Goal: Navigation & Orientation: Find specific page/section

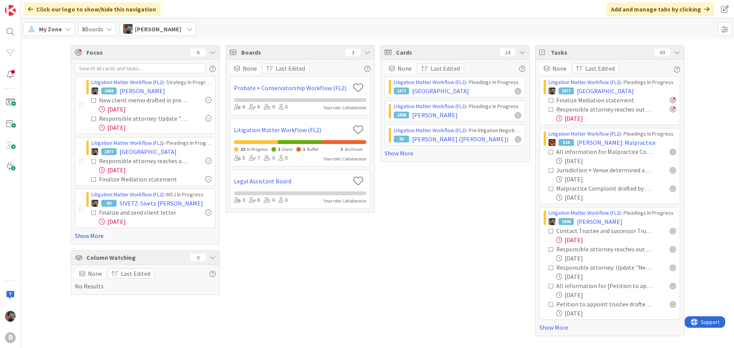
click at [92, 237] on link "Show More" at bounding box center [145, 235] width 141 height 9
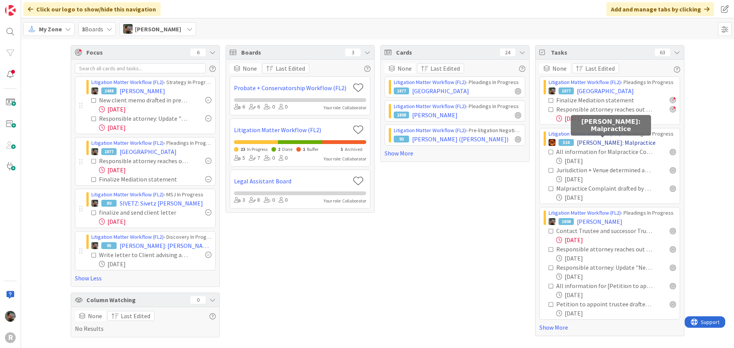
click at [591, 144] on span "[PERSON_NAME]: Malpractice" at bounding box center [616, 142] width 79 height 9
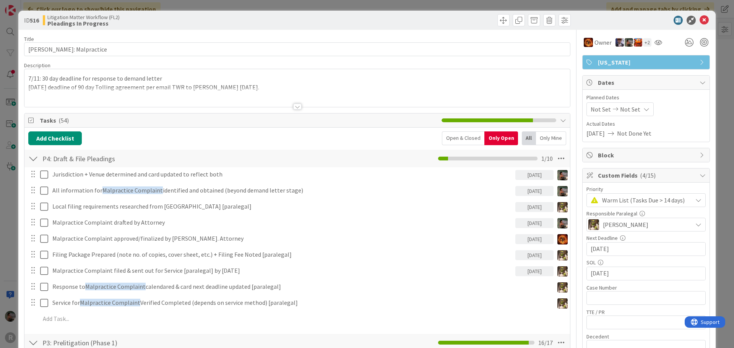
click at [297, 107] on div at bounding box center [297, 107] width 8 height 6
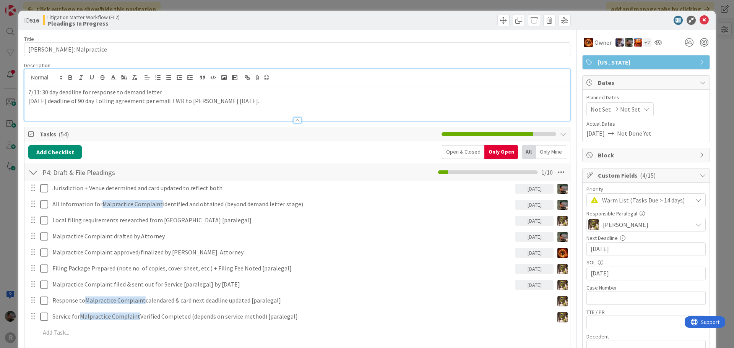
click at [308, 97] on p "[DATE] deadline of 90 day Tolling agreement per email TWR to [PERSON_NAME] [DAT…" at bounding box center [297, 101] width 538 height 9
click at [608, 202] on span "Warm List (Tasks Due > 14 days)" at bounding box center [645, 200] width 86 height 11
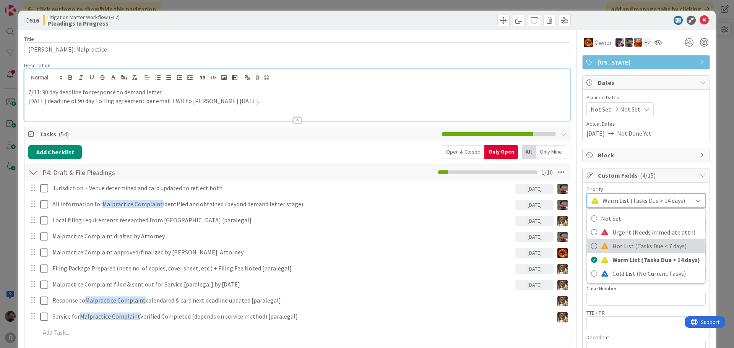
click at [618, 247] on span "Hot List (Tasks Due < 7 days)" at bounding box center [656, 245] width 89 height 11
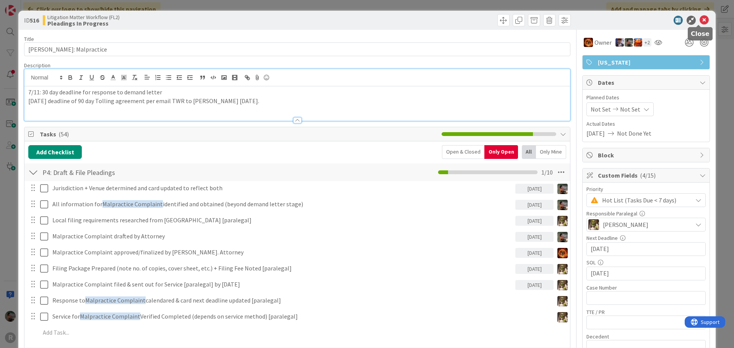
click at [700, 22] on icon at bounding box center [704, 20] width 9 height 9
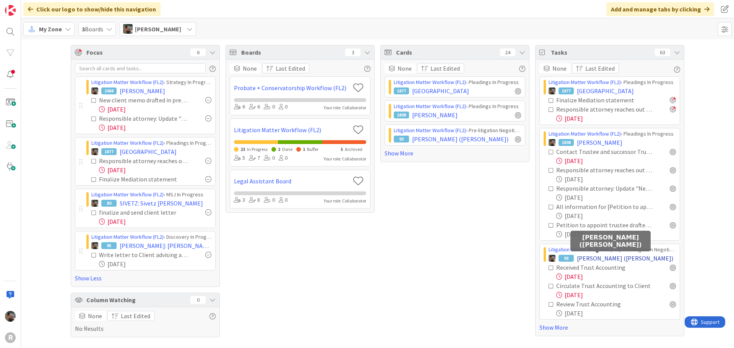
click at [599, 259] on span "[PERSON_NAME] ([PERSON_NAME])" at bounding box center [625, 258] width 96 height 9
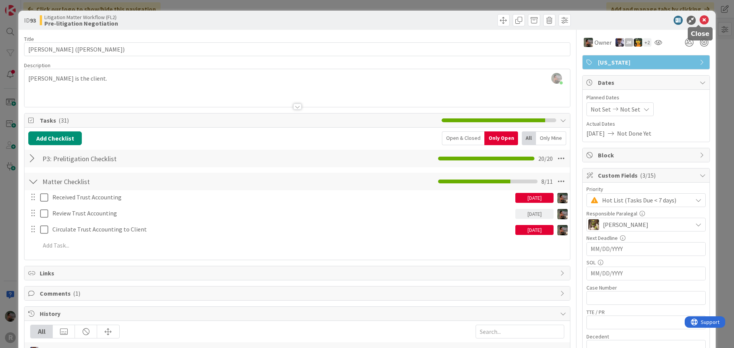
click at [700, 20] on icon at bounding box center [704, 20] width 9 height 9
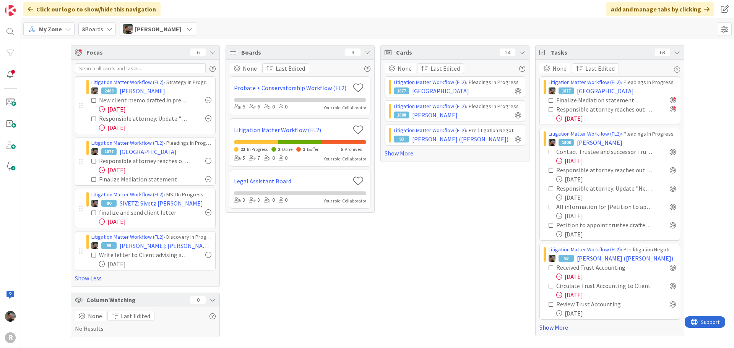
click at [552, 328] on link "Show More" at bounding box center [609, 327] width 141 height 9
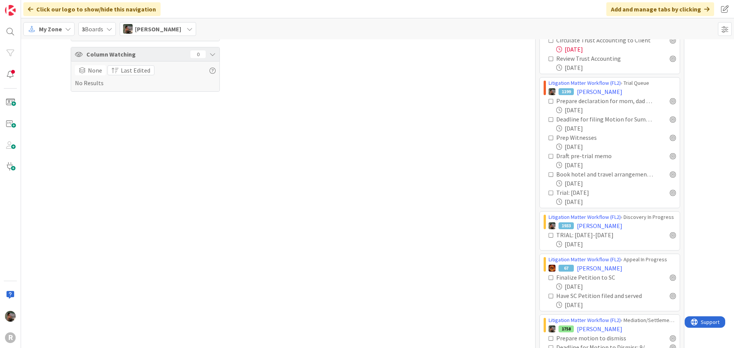
scroll to position [268, 0]
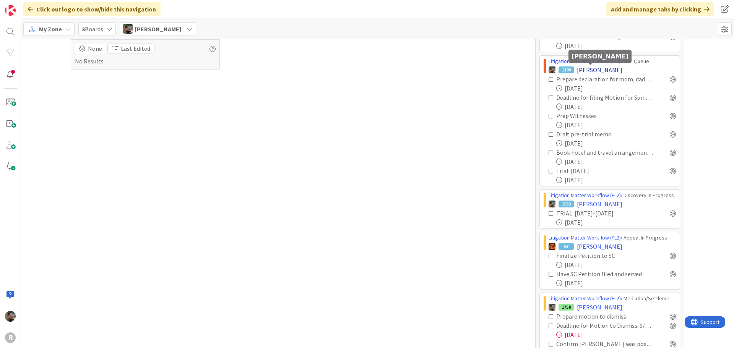
click at [592, 69] on span "[PERSON_NAME]" at bounding box center [599, 69] width 45 height 9
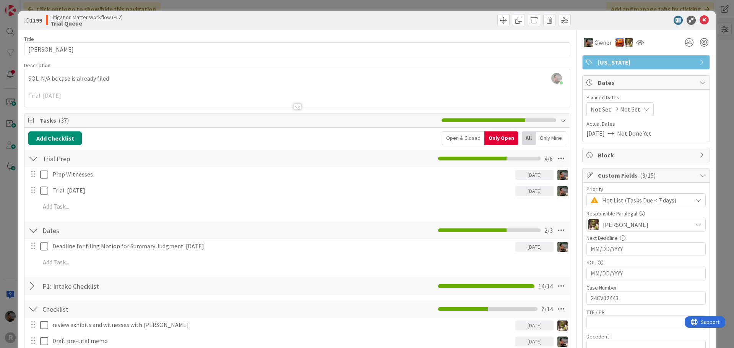
click at [615, 201] on span "Hot List (Tasks Due < 7 days)" at bounding box center [645, 200] width 86 height 11
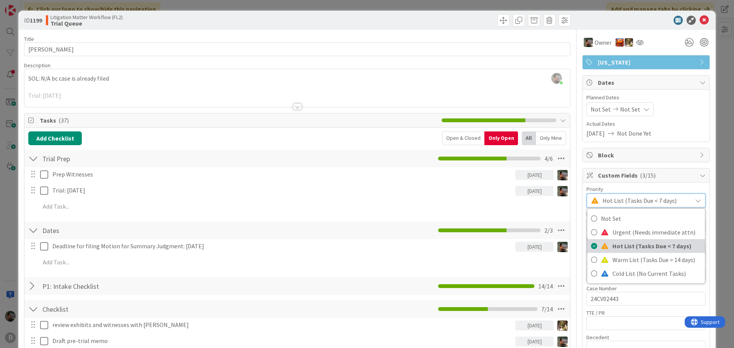
click at [619, 244] on span "Hot List (Tasks Due < 7 days)" at bounding box center [656, 245] width 89 height 11
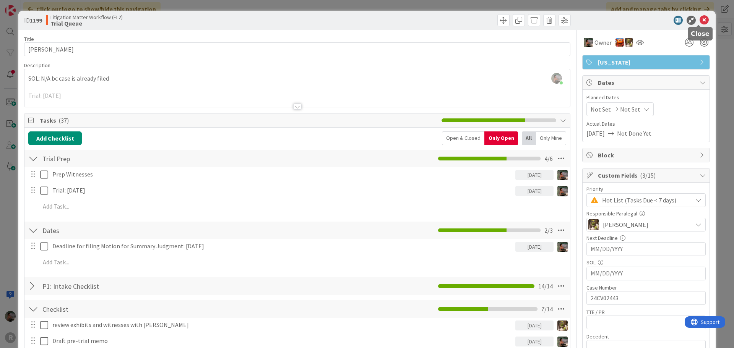
click at [700, 20] on icon at bounding box center [704, 20] width 9 height 9
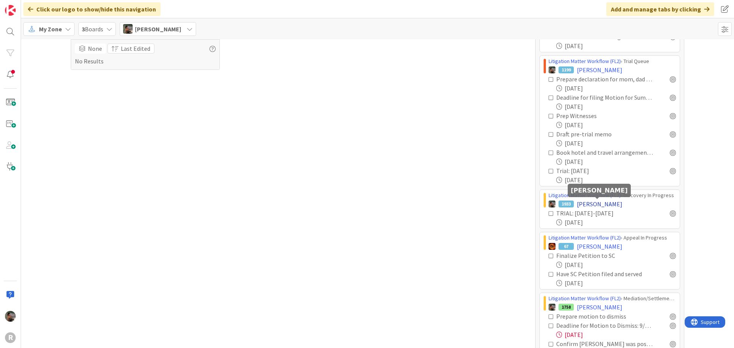
click at [598, 202] on span "[PERSON_NAME]" at bounding box center [599, 204] width 45 height 9
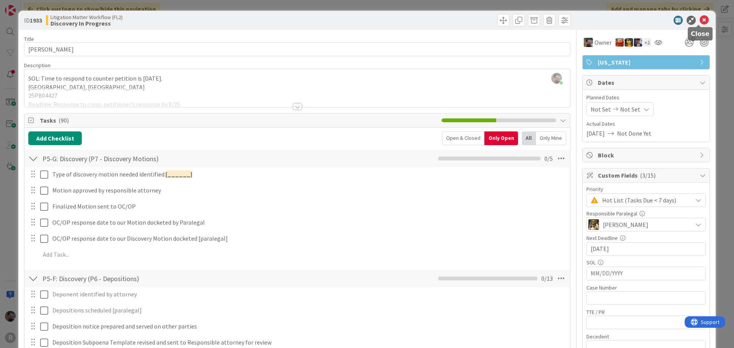
click at [700, 20] on icon at bounding box center [704, 20] width 9 height 9
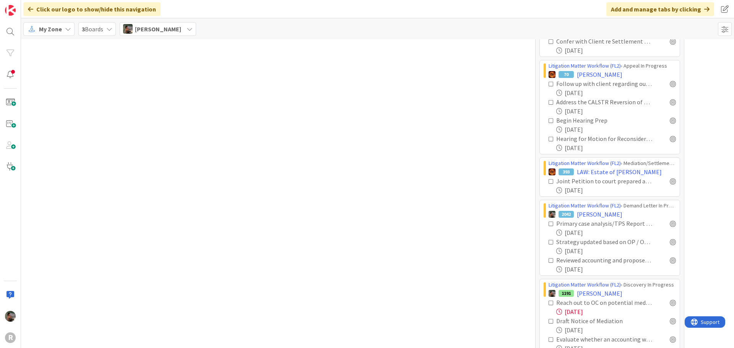
scroll to position [612, 0]
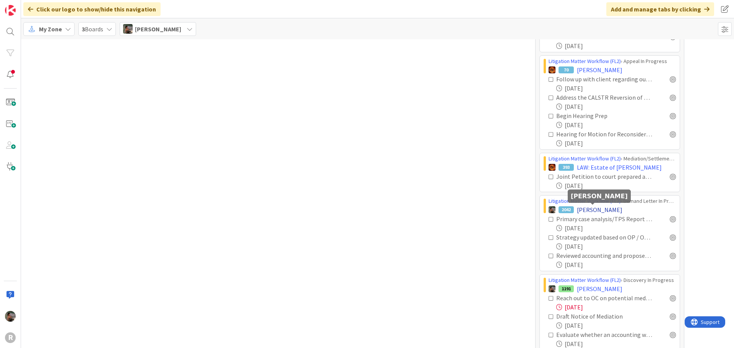
click at [598, 208] on span "[PERSON_NAME]" at bounding box center [599, 209] width 45 height 9
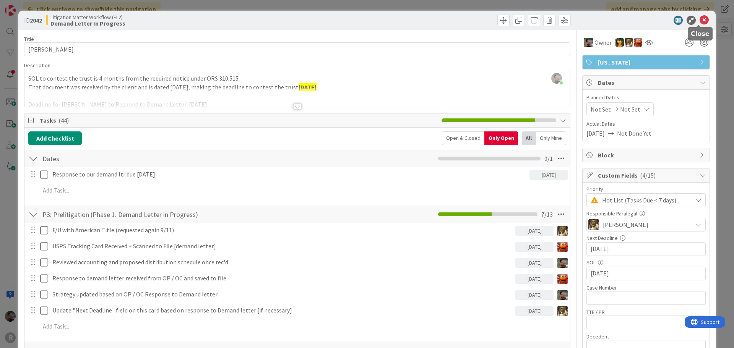
click at [700, 23] on icon at bounding box center [704, 20] width 9 height 9
